Goal: Information Seeking & Learning: Learn about a topic

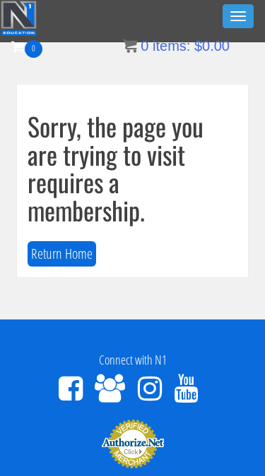
click at [231, 14] on button "Toggle navigation" at bounding box center [237, 16] width 31 height 24
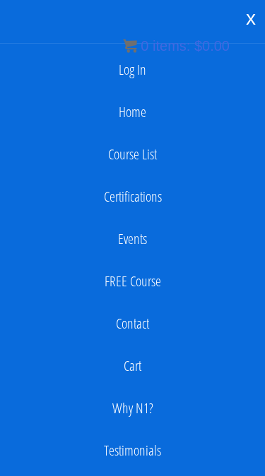
click at [142, 78] on link "Log In" at bounding box center [132, 70] width 250 height 28
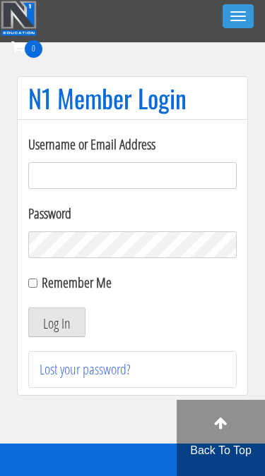
click at [172, 183] on input "Username or Email Address" at bounding box center [132, 175] width 208 height 27
type input "kaylee@kayleekfitness.com"
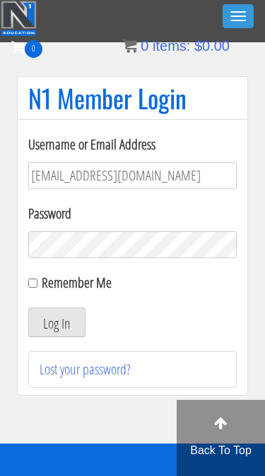
click at [56, 322] on button "Log In" at bounding box center [56, 323] width 57 height 30
click at [63, 317] on button "Log In" at bounding box center [56, 323] width 57 height 30
click at [55, 329] on button "Log In" at bounding box center [56, 323] width 57 height 30
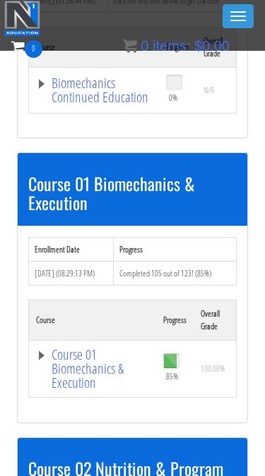
scroll to position [355, 0]
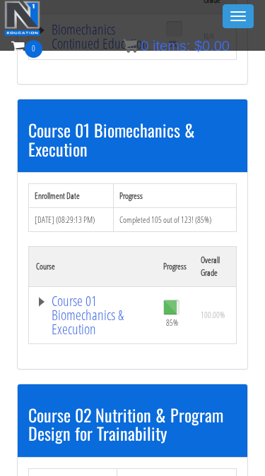
click at [38, 51] on link "Course 01 Biomechanics & Execution" at bounding box center [94, 37] width 116 height 28
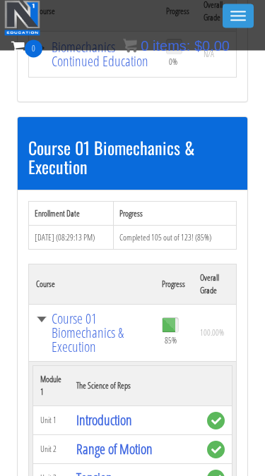
scroll to position [372, 0]
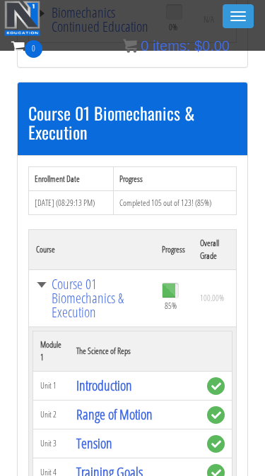
click at [40, 297] on link "Course 01 Biomechanics & Execution" at bounding box center [91, 298] width 111 height 42
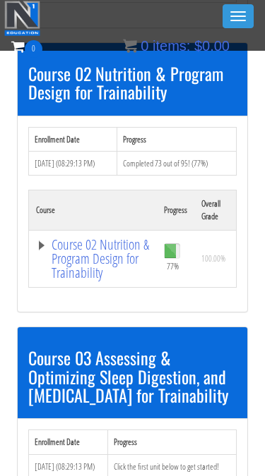
scroll to position [698, 0]
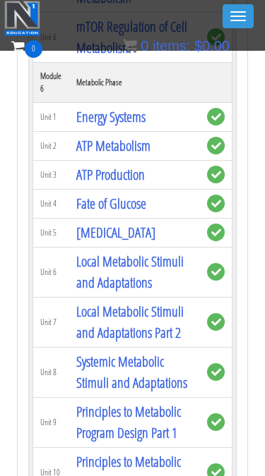
scroll to position [2030, 0]
click at [156, 343] on link "Local Metabolic Stimuli and Adaptations Part 2" at bounding box center [129, 323] width 107 height 40
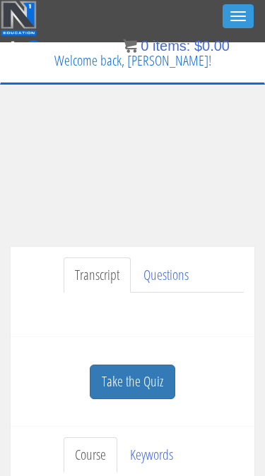
click at [107, 248] on div "Transcript Questions Have a question on this unit? Please submit it here: Name …" at bounding box center [132, 292] width 243 height 91
